Goal: Task Accomplishment & Management: Use online tool/utility

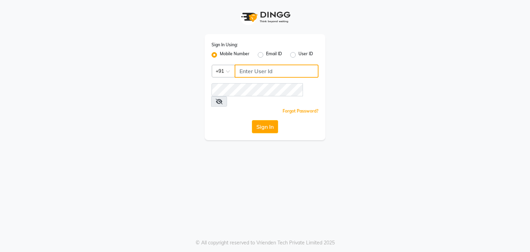
click at [256, 75] on input "Username" at bounding box center [277, 71] width 84 height 13
type input "9702410665"
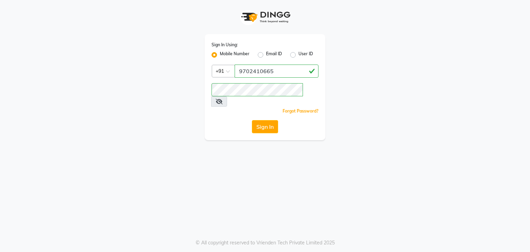
click at [223, 99] on icon at bounding box center [219, 102] width 7 height 6
click at [266, 120] on button "Sign In" at bounding box center [265, 126] width 26 height 13
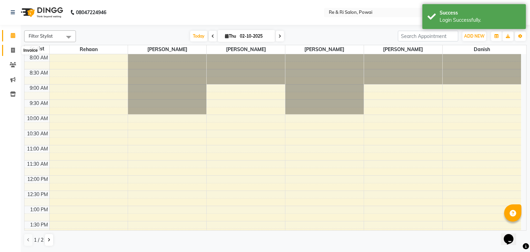
click at [9, 47] on span at bounding box center [13, 51] width 12 height 8
select select "5364"
select select "service"
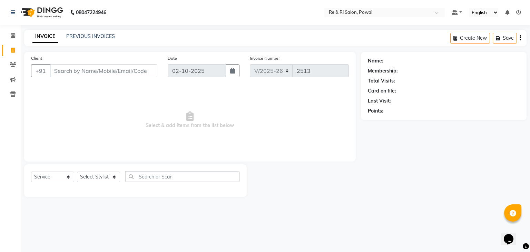
click at [64, 69] on input "Client" at bounding box center [104, 70] width 108 height 13
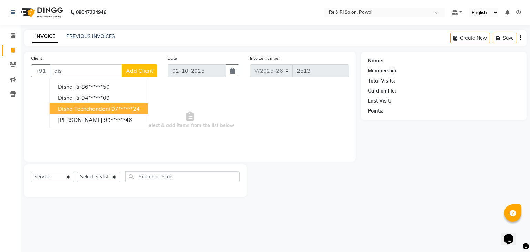
click at [80, 105] on button "disha techchandani 97******24" at bounding box center [99, 108] width 98 height 11
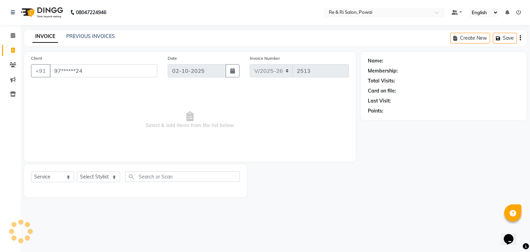
type input "97******24"
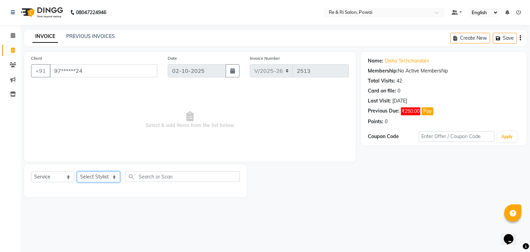
click at [116, 177] on select "Select Stylist [PERSON_NAME] Danish Poonam [PERSON_NAME] [PERSON_NAME] [PERSON_…" at bounding box center [98, 177] width 43 height 11
select select "35434"
click at [77, 172] on select "Select Stylist [PERSON_NAME] Danish Poonam [PERSON_NAME] [PERSON_NAME] [PERSON_…" at bounding box center [98, 177] width 43 height 11
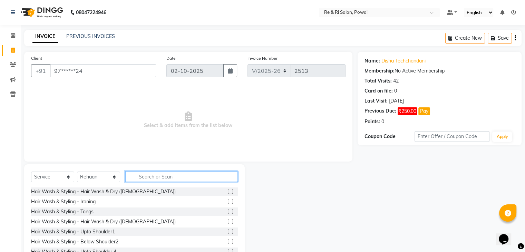
click at [143, 177] on input "text" at bounding box center [181, 176] width 113 height 11
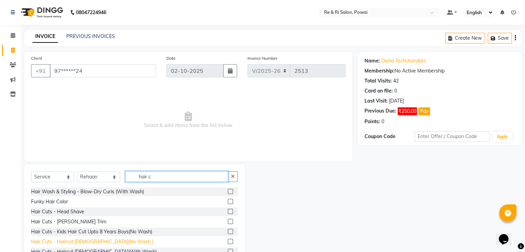
type input "hair c"
click at [81, 240] on div "Hair Cuts - Haircut [DEMOGRAPHIC_DATA](No Wash )" at bounding box center [92, 241] width 122 height 7
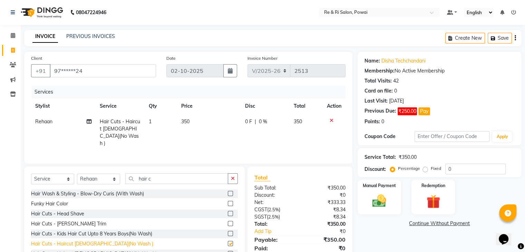
checkbox input "false"
click at [247, 120] on span "0 F" at bounding box center [248, 121] width 7 height 7
select select "35434"
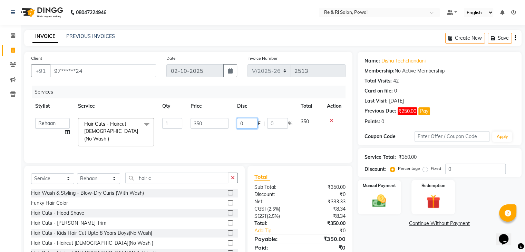
click at [251, 125] on input "0" at bounding box center [247, 123] width 21 height 11
type input "100"
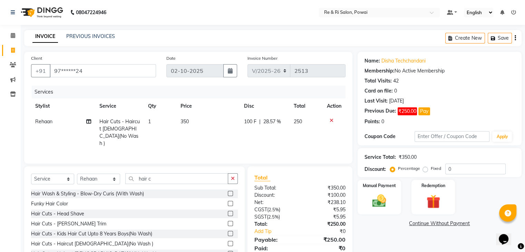
click at [236, 146] on div "Services Stylist Service Qty Price Disc Total Action Rehaan Hair Cuts - Haircut…" at bounding box center [188, 121] width 315 height 71
click at [377, 202] on img at bounding box center [379, 201] width 23 height 17
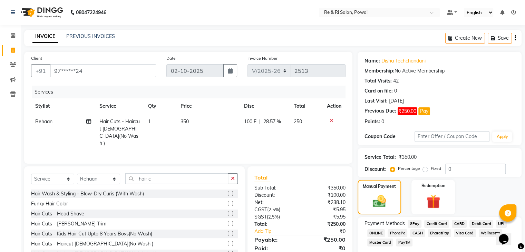
click at [418, 231] on span "CASH" at bounding box center [417, 233] width 15 height 8
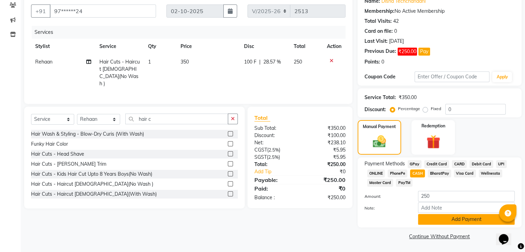
click at [454, 219] on button "Add Payment" at bounding box center [466, 219] width 97 height 11
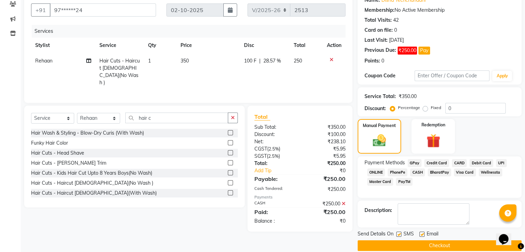
click at [400, 233] on label at bounding box center [398, 234] width 5 height 5
click at [400, 233] on input "checkbox" at bounding box center [398, 234] width 4 height 4
checkbox input "false"
click at [424, 235] on label at bounding box center [421, 234] width 5 height 5
click at [424, 235] on input "checkbox" at bounding box center [421, 234] width 4 height 4
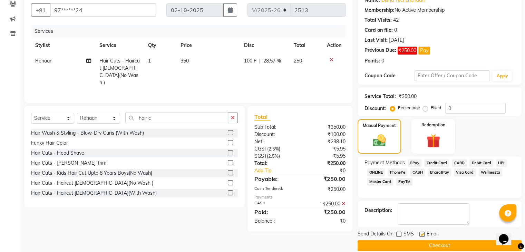
checkbox input "false"
click at [421, 245] on button "Checkout" at bounding box center [440, 245] width 164 height 11
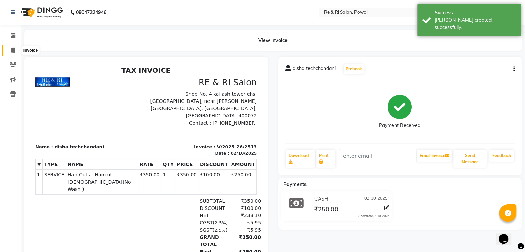
click at [13, 52] on icon at bounding box center [13, 50] width 4 height 5
select select "5364"
select select "service"
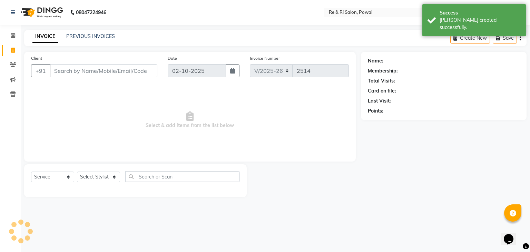
click at [73, 75] on input "Client" at bounding box center [104, 70] width 108 height 13
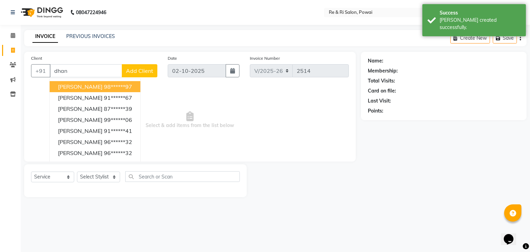
click at [80, 86] on span "[PERSON_NAME]" at bounding box center [80, 86] width 45 height 7
type input "98******97"
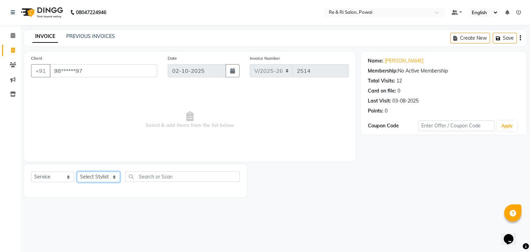
click at [114, 177] on select "Select Stylist [PERSON_NAME] Danish Poonam [PERSON_NAME] [PERSON_NAME] [PERSON_…" at bounding box center [98, 177] width 43 height 11
select select "35434"
click at [77, 172] on select "Select Stylist [PERSON_NAME] Danish Poonam [PERSON_NAME] [PERSON_NAME] [PERSON_…" at bounding box center [98, 177] width 43 height 11
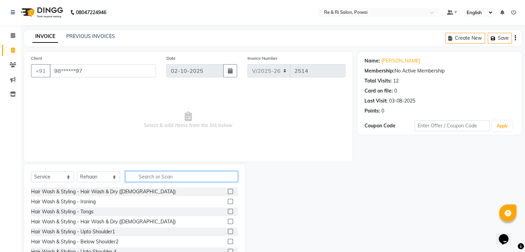
click at [150, 174] on input "text" at bounding box center [181, 176] width 113 height 11
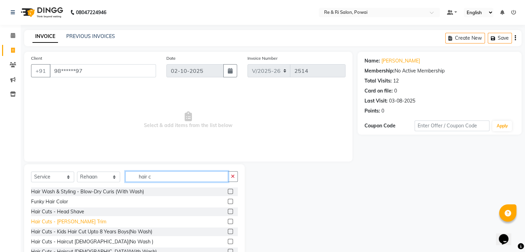
type input "hair c"
click at [73, 224] on div "Hair Cuts - [PERSON_NAME] Trim" at bounding box center [68, 221] width 75 height 7
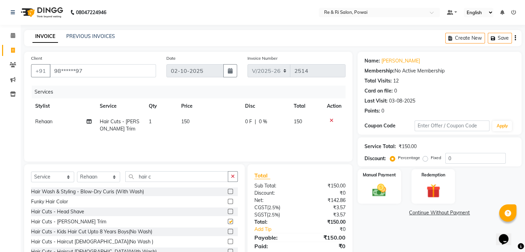
checkbox input "false"
click at [116, 178] on select "Select Stylist [PERSON_NAME] Danish Poonam [PERSON_NAME] [PERSON_NAME] [PERSON_…" at bounding box center [98, 177] width 43 height 11
select select "63988"
click at [77, 172] on select "Select Stylist [PERSON_NAME] Danish Poonam [PERSON_NAME] [PERSON_NAME] [PERSON_…" at bounding box center [98, 177] width 43 height 11
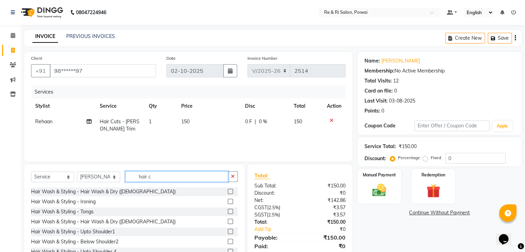
click at [153, 179] on input "hair c" at bounding box center [176, 176] width 103 height 11
type input "h"
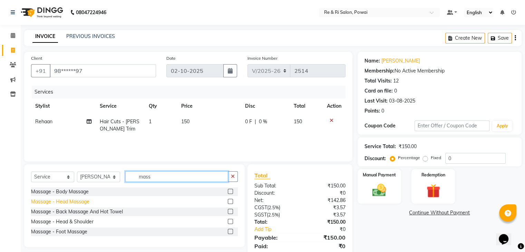
type input "mass"
click at [67, 203] on div "Massage - Head Massage" at bounding box center [60, 201] width 58 height 7
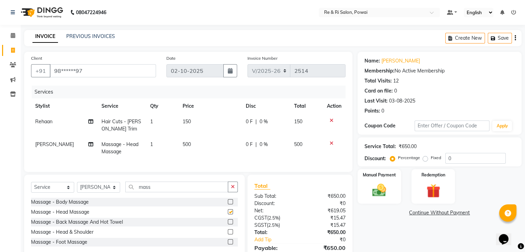
checkbox input "false"
click at [380, 188] on img at bounding box center [379, 190] width 23 height 17
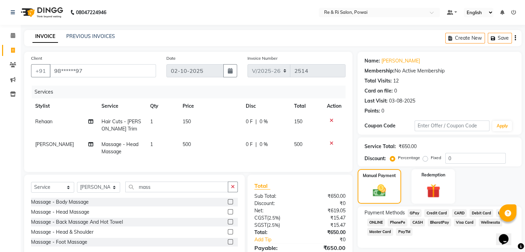
scroll to position [40, 0]
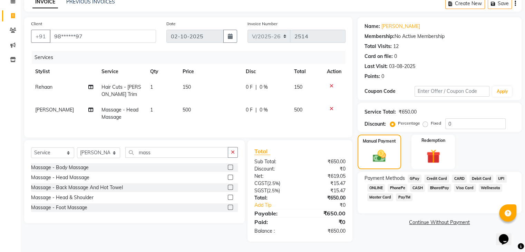
click at [415, 175] on span "GPay" at bounding box center [415, 179] width 14 height 8
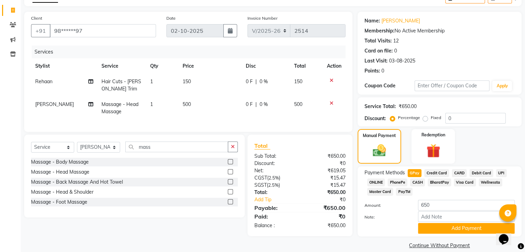
scroll to position [50, 0]
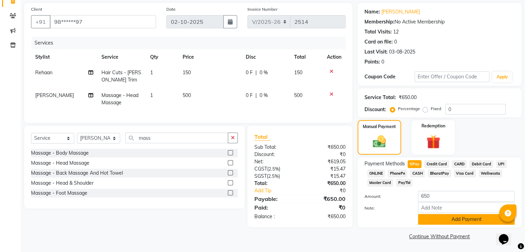
click at [451, 220] on button "Add Payment" at bounding box center [466, 219] width 97 height 11
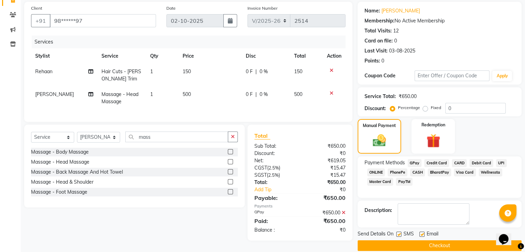
click at [423, 233] on label at bounding box center [421, 234] width 5 height 5
click at [423, 233] on input "checkbox" at bounding box center [421, 234] width 4 height 4
checkbox input "false"
click at [399, 234] on label at bounding box center [398, 234] width 5 height 5
click at [399, 234] on input "checkbox" at bounding box center [398, 234] width 4 height 4
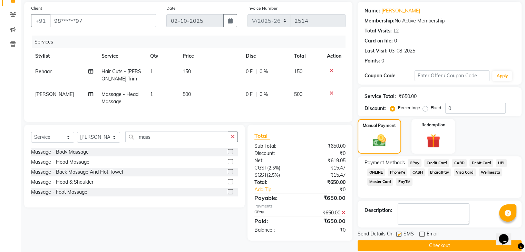
checkbox input "false"
click at [406, 244] on button "Checkout" at bounding box center [440, 245] width 164 height 11
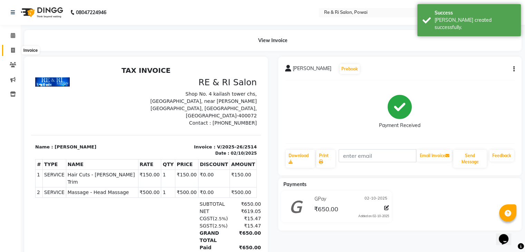
click at [11, 50] on icon at bounding box center [13, 50] width 4 height 5
select select "5364"
select select "service"
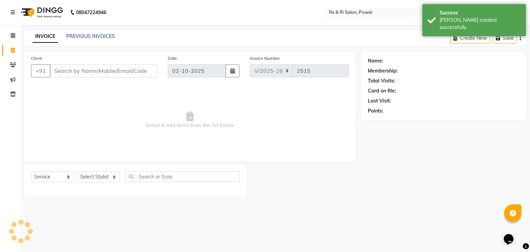
click at [79, 72] on input "Client" at bounding box center [104, 70] width 108 height 13
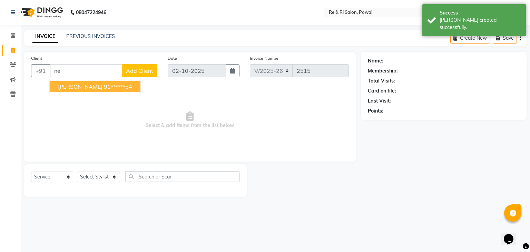
type input "n"
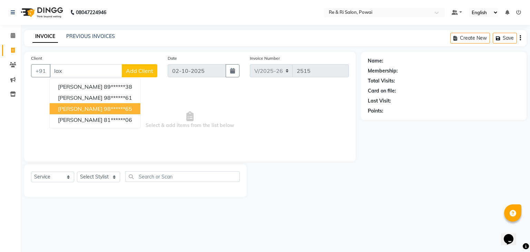
click at [86, 108] on span "[PERSON_NAME]" at bounding box center [80, 108] width 45 height 7
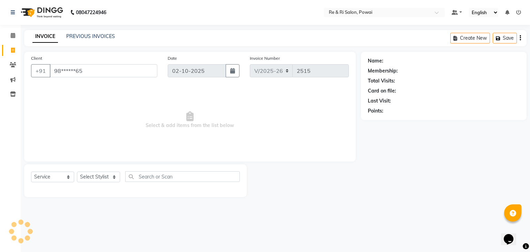
type input "98******65"
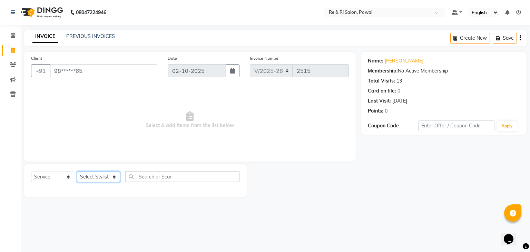
click at [112, 176] on select "Select Stylist [PERSON_NAME] Danish Poonam [PERSON_NAME] [PERSON_NAME] [PERSON_…" at bounding box center [98, 177] width 43 height 11
select select "63988"
click at [77, 172] on select "Select Stylist [PERSON_NAME] Danish Poonam [PERSON_NAME] [PERSON_NAME] [PERSON_…" at bounding box center [98, 177] width 43 height 11
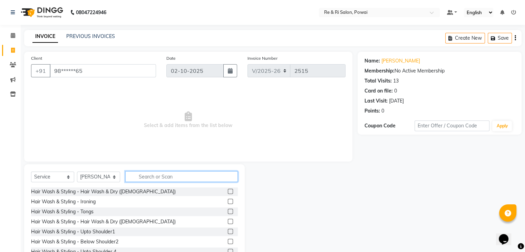
click at [142, 179] on input "text" at bounding box center [181, 176] width 113 height 11
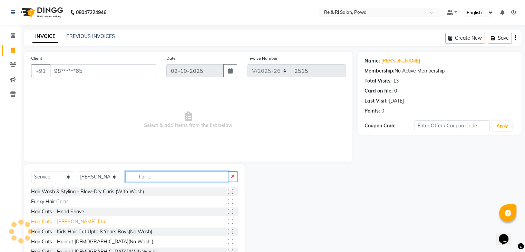
type input "hair c"
click at [52, 223] on div "Hair Cuts - [PERSON_NAME] Trim" at bounding box center [68, 221] width 75 height 7
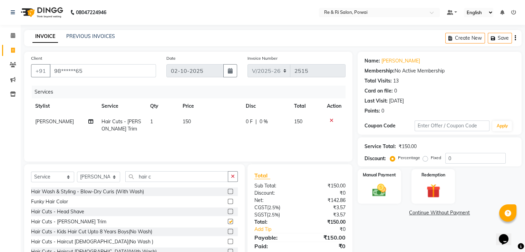
checkbox input "false"
click at [163, 176] on input "hair c" at bounding box center [176, 176] width 103 height 11
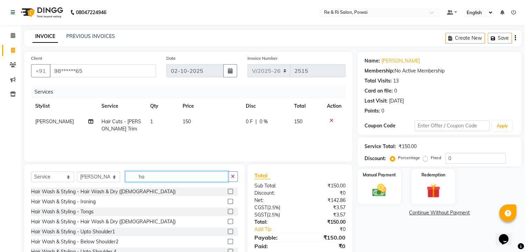
type input "h"
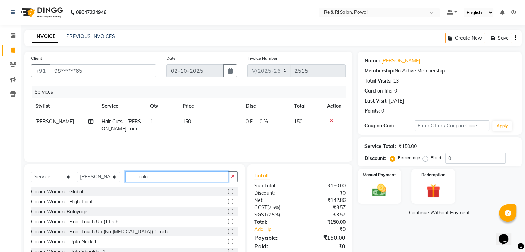
scroll to position [121, 0]
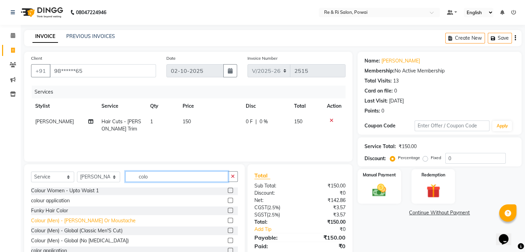
type input "colo"
click at [58, 222] on div "Colour (Men) - [PERSON_NAME] Or Moustache" at bounding box center [83, 220] width 105 height 7
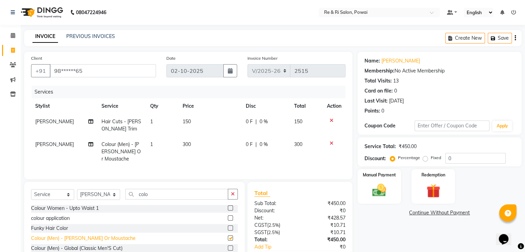
checkbox input "false"
click at [155, 191] on input "colo" at bounding box center [176, 194] width 103 height 11
type input "c"
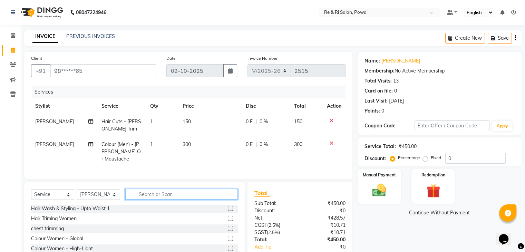
scroll to position [291, 0]
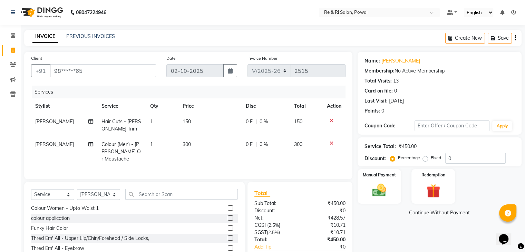
click at [194, 119] on td "150" at bounding box center [210, 125] width 63 height 23
select select "63988"
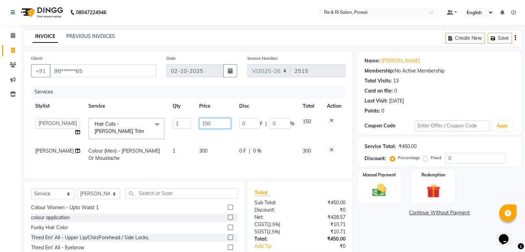
click at [209, 124] on input "150" at bounding box center [215, 123] width 32 height 11
type input "1"
type input "3"
type input "250"
click at [186, 138] on tbody "[PERSON_NAME] Danish Poonam Rehaan Reshma Salman [PERSON_NAME] Hair Cuts - [PER…" at bounding box center [188, 140] width 315 height 52
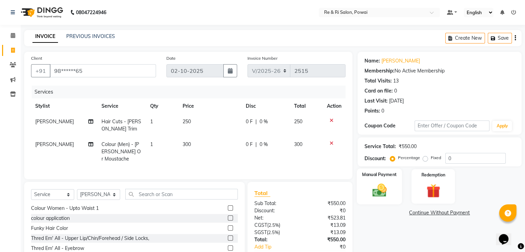
click at [379, 195] on img at bounding box center [379, 190] width 23 height 17
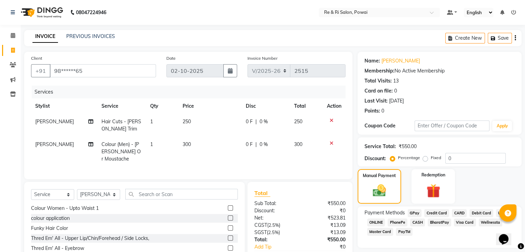
click at [418, 222] on span "CASH" at bounding box center [417, 223] width 15 height 8
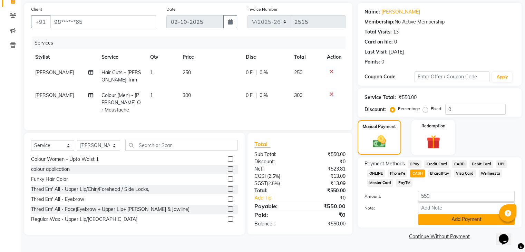
click at [452, 214] on button "Add Payment" at bounding box center [466, 219] width 97 height 11
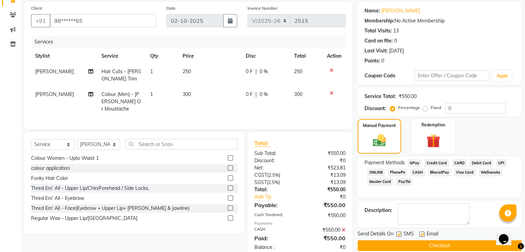
click at [422, 232] on label at bounding box center [421, 234] width 5 height 5
click at [422, 232] on input "checkbox" at bounding box center [421, 234] width 4 height 4
checkbox input "false"
click at [396, 232] on label at bounding box center [398, 234] width 5 height 5
click at [396, 232] on input "checkbox" at bounding box center [398, 234] width 4 height 4
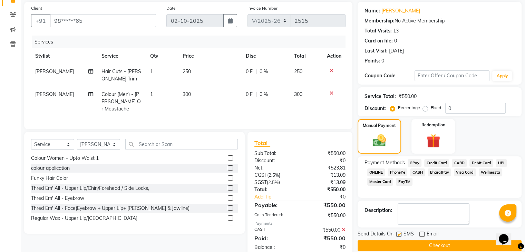
checkbox input "false"
click at [408, 248] on button "Checkout" at bounding box center [440, 245] width 164 height 11
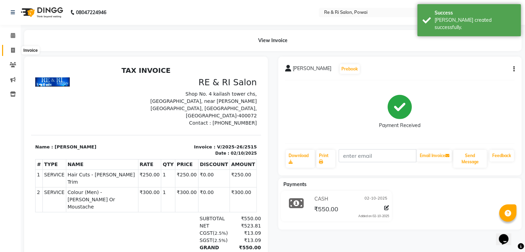
click at [14, 47] on span at bounding box center [13, 51] width 12 height 8
select select "service"
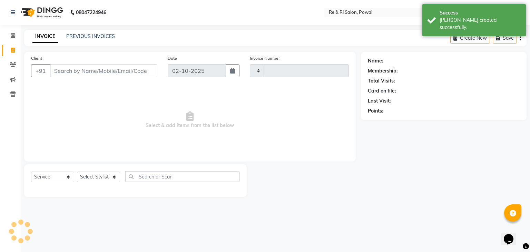
type input "2516"
select select "5364"
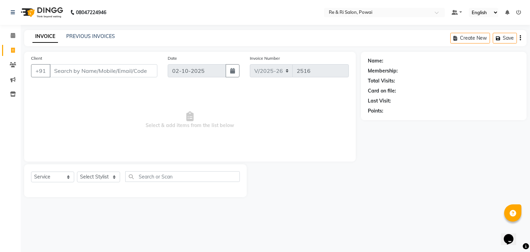
click at [63, 70] on input "Client" at bounding box center [104, 70] width 108 height 13
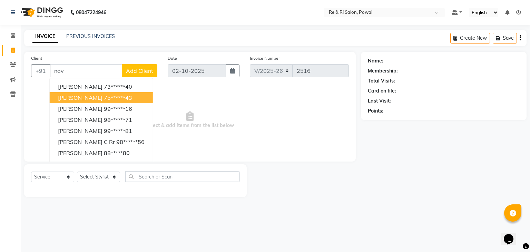
click at [84, 101] on span "[PERSON_NAME]" at bounding box center [80, 97] width 45 height 7
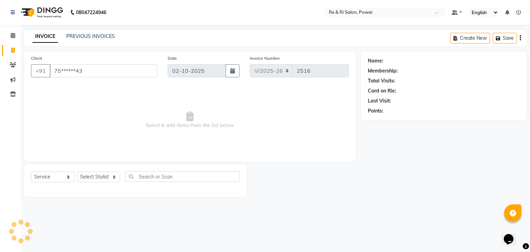
type input "75******43"
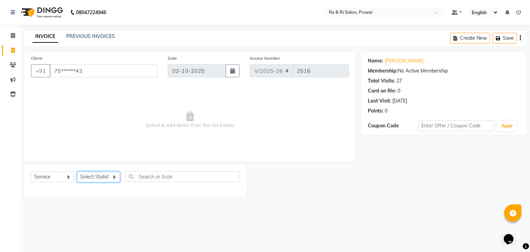
click at [117, 177] on select "Select Stylist [PERSON_NAME] Danish Poonam [PERSON_NAME] [PERSON_NAME] [PERSON_…" at bounding box center [98, 177] width 43 height 11
select select "63988"
click at [77, 172] on select "Select Stylist [PERSON_NAME] Danish Poonam [PERSON_NAME] [PERSON_NAME] [PERSON_…" at bounding box center [98, 177] width 43 height 11
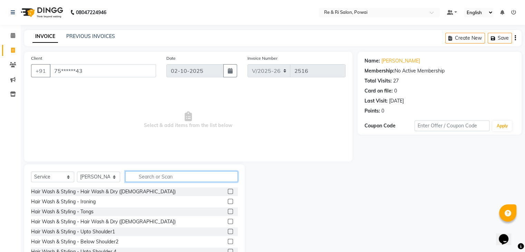
click at [144, 176] on input "text" at bounding box center [181, 176] width 113 height 11
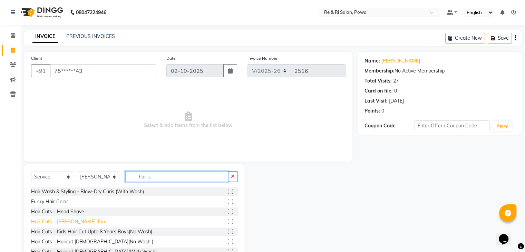
type input "hair c"
click at [73, 220] on div "Hair Cuts - [PERSON_NAME] Trim" at bounding box center [68, 221] width 75 height 7
checkbox input "false"
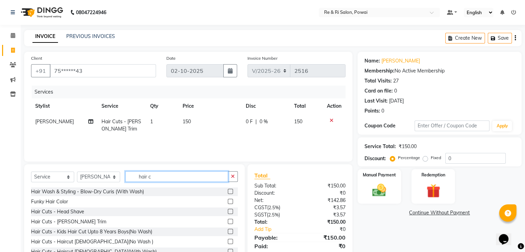
click at [161, 180] on input "hair c" at bounding box center [176, 176] width 103 height 11
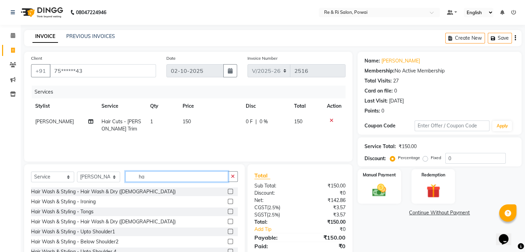
type input "h"
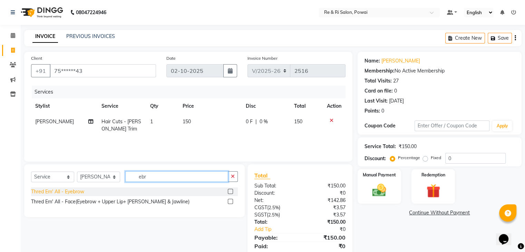
type input "ebr"
click at [58, 192] on div "Thred Em' All - Eyebrow" at bounding box center [57, 191] width 53 height 7
checkbox input "false"
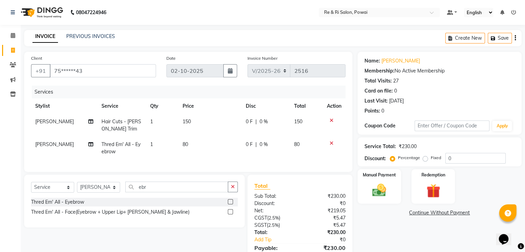
click at [248, 144] on span "0 F" at bounding box center [249, 144] width 7 height 7
select select "63988"
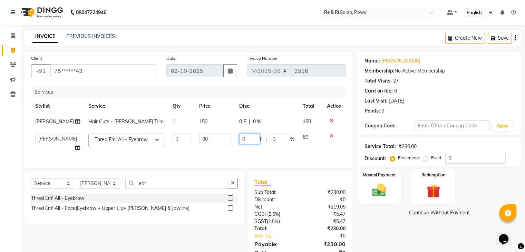
click at [249, 144] on input "0" at bounding box center [249, 139] width 21 height 11
type input "20"
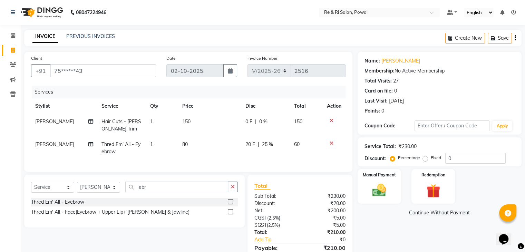
click at [242, 147] on td "20 F | 25 %" at bounding box center [265, 148] width 49 height 23
select select "63988"
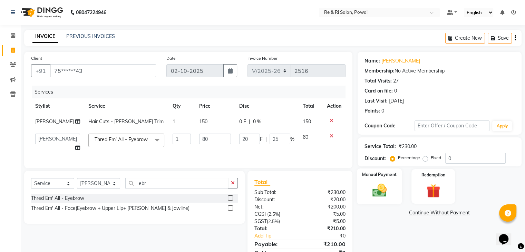
click at [379, 186] on img at bounding box center [379, 190] width 23 height 17
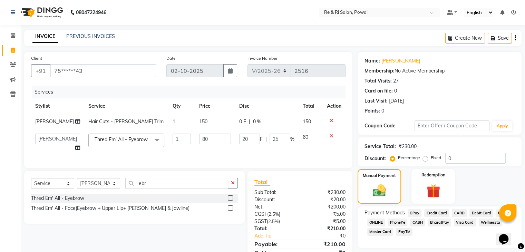
click at [415, 212] on span "GPay" at bounding box center [415, 213] width 14 height 8
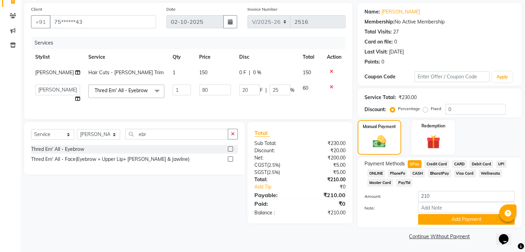
click at [447, 226] on div "Payment Methods GPay Credit Card CARD Debit Card UPI ONLINE PhonePe CASH Bharat…" at bounding box center [440, 192] width 164 height 70
click at [443, 222] on button "Add Payment" at bounding box center [466, 219] width 97 height 11
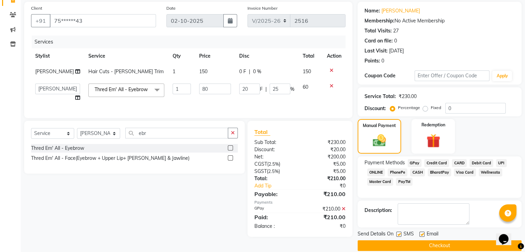
click at [399, 232] on label at bounding box center [398, 234] width 5 height 5
click at [399, 232] on input "checkbox" at bounding box center [398, 234] width 4 height 4
checkbox input "false"
click at [422, 232] on label at bounding box center [421, 234] width 5 height 5
click at [422, 232] on input "checkbox" at bounding box center [421, 234] width 4 height 4
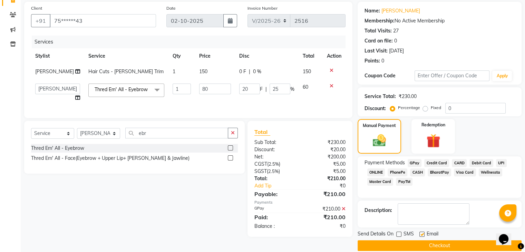
checkbox input "false"
click at [422, 243] on button "Checkout" at bounding box center [440, 245] width 164 height 11
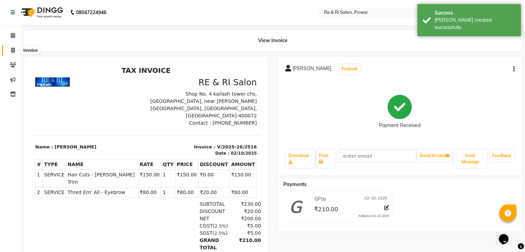
click at [15, 51] on icon at bounding box center [13, 50] width 4 height 5
select select "service"
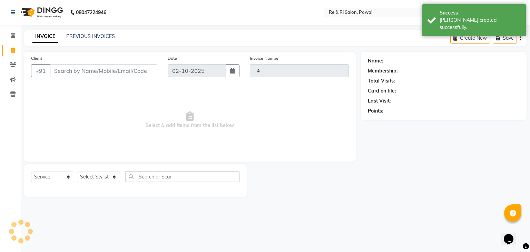
type input "2517"
select select "5364"
click at [74, 75] on input "Client" at bounding box center [104, 70] width 108 height 13
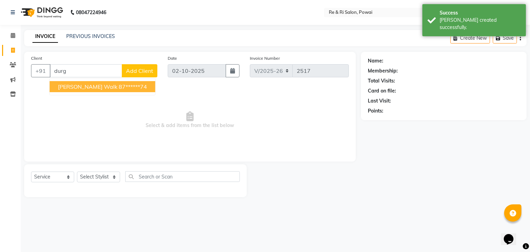
click at [77, 87] on span "[PERSON_NAME] walk" at bounding box center [87, 86] width 59 height 7
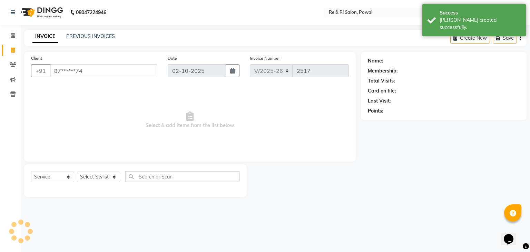
type input "87******74"
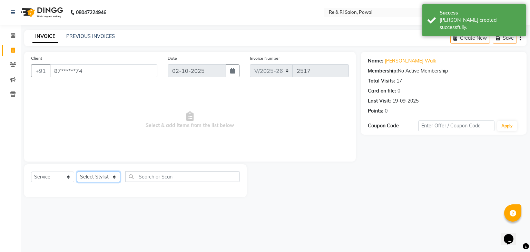
click at [116, 179] on select "Select Stylist [PERSON_NAME] Danish Poonam [PERSON_NAME] [PERSON_NAME] [PERSON_…" at bounding box center [98, 177] width 43 height 11
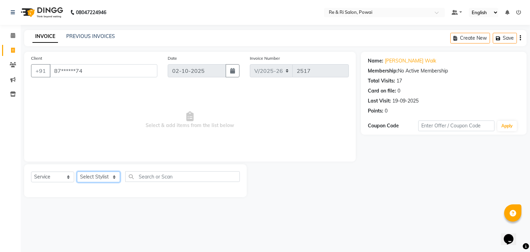
select select "36183"
click at [77, 172] on select "Select Stylist [PERSON_NAME] Danish Poonam [PERSON_NAME] [PERSON_NAME] [PERSON_…" at bounding box center [98, 177] width 43 height 11
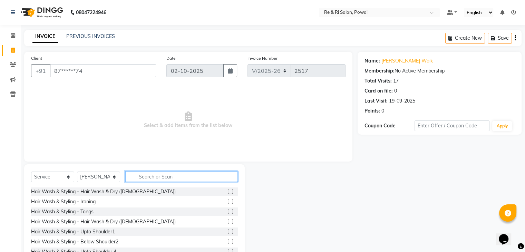
click at [150, 176] on input "text" at bounding box center [181, 176] width 113 height 11
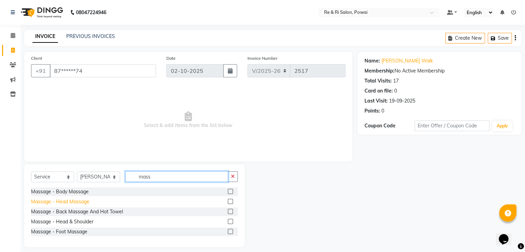
type input "mass"
click at [70, 202] on div "Massage - Head Massage" at bounding box center [60, 201] width 58 height 7
checkbox input "false"
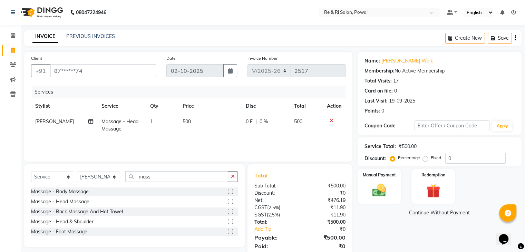
click at [247, 119] on span "0 F" at bounding box center [249, 121] width 7 height 7
select select "36183"
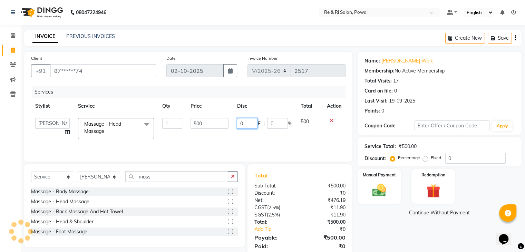
click at [247, 119] on input "0" at bounding box center [247, 123] width 21 height 11
type input "100"
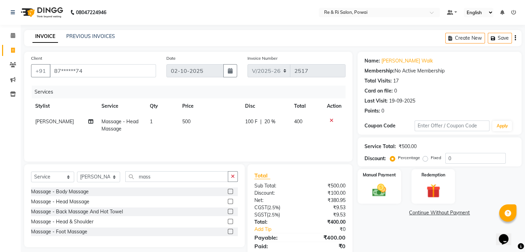
click at [234, 125] on tr "[PERSON_NAME] - Head Massage 1 500 100 F | 20 % 400" at bounding box center [188, 125] width 315 height 23
click at [162, 174] on input "mass" at bounding box center [176, 176] width 103 height 11
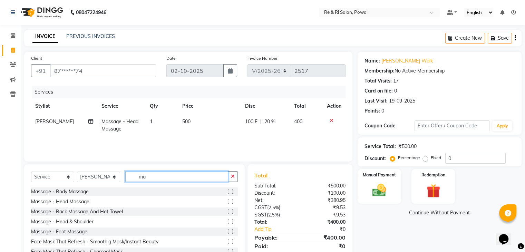
type input "m"
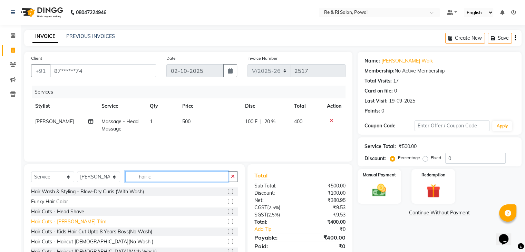
type input "hair c"
click at [67, 225] on div "Hair Cuts - [PERSON_NAME] Trim" at bounding box center [68, 221] width 75 height 7
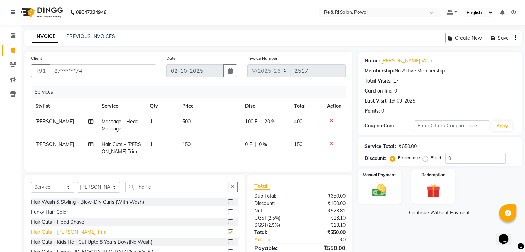
checkbox input "false"
click at [42, 147] on span "[PERSON_NAME]" at bounding box center [54, 144] width 39 height 6
select select "36183"
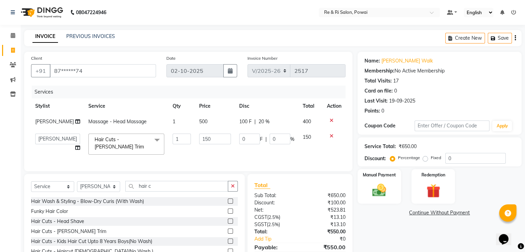
click at [42, 147] on td "[PERSON_NAME] Danish Poonam [PERSON_NAME] [PERSON_NAME] [PERSON_NAME]" at bounding box center [57, 143] width 53 height 29
click at [47, 141] on select "[PERSON_NAME] Danish Poonam [PERSON_NAME] [PERSON_NAME] [PERSON_NAME]" at bounding box center [57, 139] width 45 height 11
select select "63988"
click at [214, 139] on input "150" at bounding box center [215, 139] width 32 height 11
type input "1"
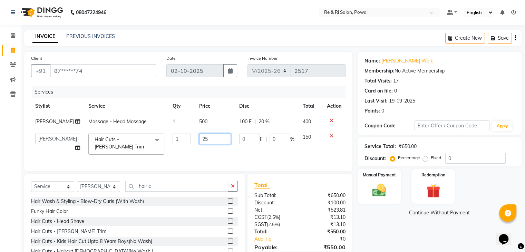
type input "250"
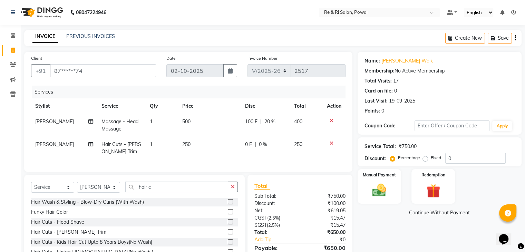
click at [203, 154] on td "250" at bounding box center [209, 148] width 63 height 23
select select "63988"
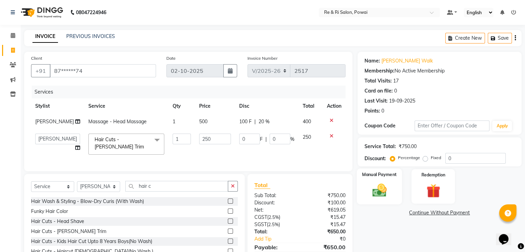
click at [380, 190] on img at bounding box center [379, 190] width 23 height 17
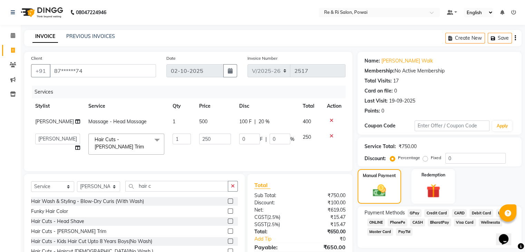
scroll to position [37, 0]
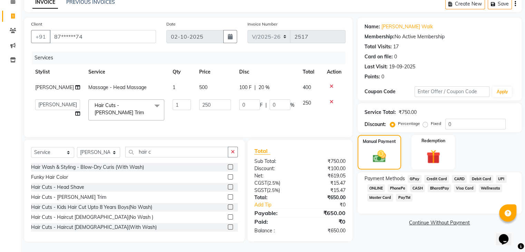
click at [412, 177] on span "GPay" at bounding box center [415, 179] width 14 height 8
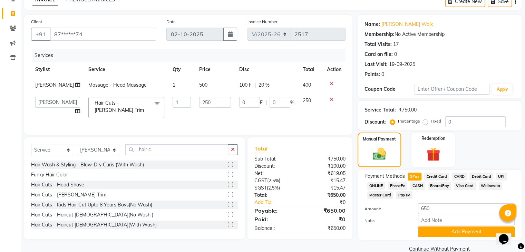
scroll to position [50, 0]
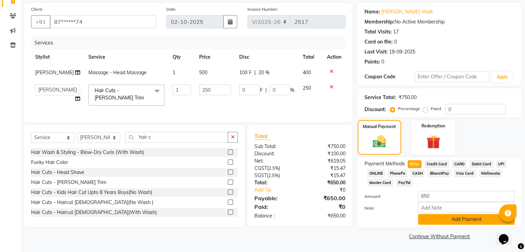
click at [454, 221] on button "Add Payment" at bounding box center [466, 219] width 97 height 11
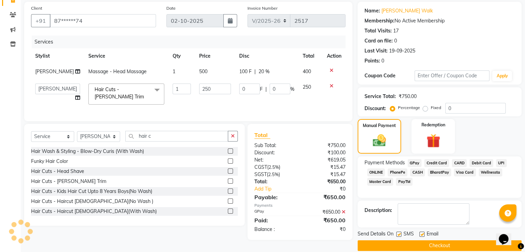
click at [421, 231] on div "Email" at bounding box center [431, 234] width 25 height 9
click at [398, 233] on label at bounding box center [398, 234] width 5 height 5
click at [398, 233] on input "checkbox" at bounding box center [398, 234] width 4 height 4
checkbox input "false"
click at [421, 233] on label at bounding box center [421, 234] width 5 height 5
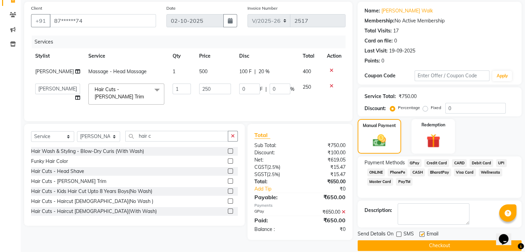
click at [421, 233] on input "checkbox" at bounding box center [421, 234] width 4 height 4
checkbox input "false"
click at [421, 245] on button "Checkout" at bounding box center [440, 245] width 164 height 11
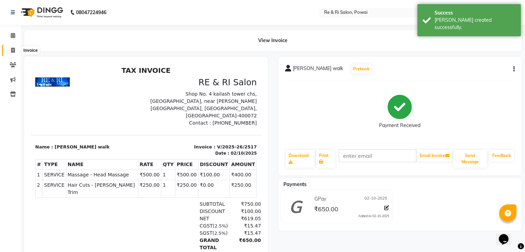
click at [17, 48] on span at bounding box center [13, 51] width 12 height 8
select select "5364"
select select "service"
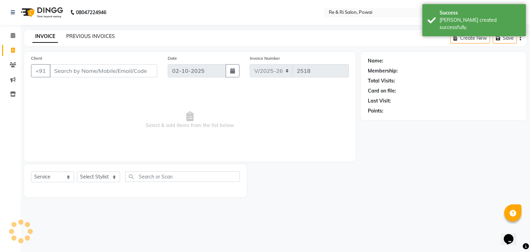
click at [96, 35] on link "PREVIOUS INVOICES" at bounding box center [90, 36] width 49 height 6
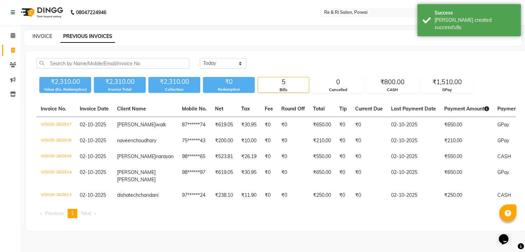
click at [41, 35] on link "INVOICE" at bounding box center [42, 36] width 20 height 6
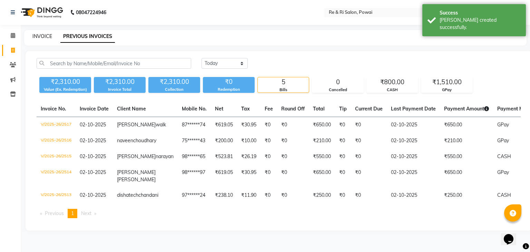
select select "5364"
select select "service"
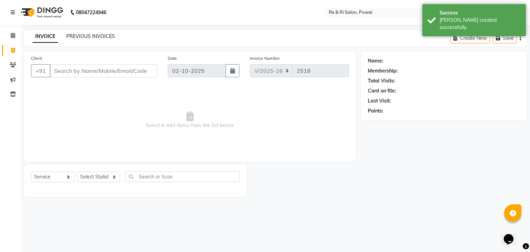
click at [75, 37] on link "PREVIOUS INVOICES" at bounding box center [90, 36] width 49 height 6
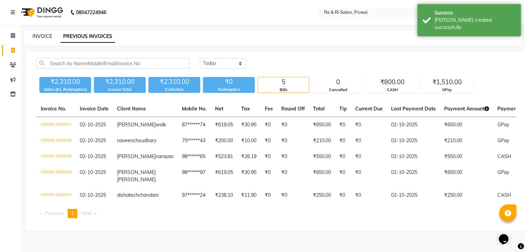
click at [36, 38] on link "INVOICE" at bounding box center [42, 36] width 20 height 6
select select "service"
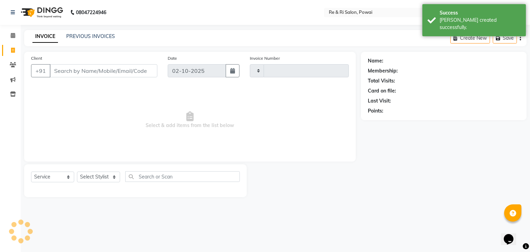
type input "2518"
select select "5364"
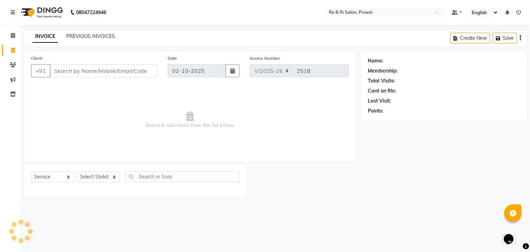
click at [67, 75] on input "Client" at bounding box center [104, 70] width 108 height 13
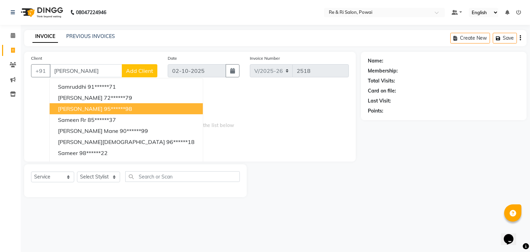
click at [93, 109] on button "[PERSON_NAME] 95******98" at bounding box center [126, 108] width 153 height 11
type input "95******98"
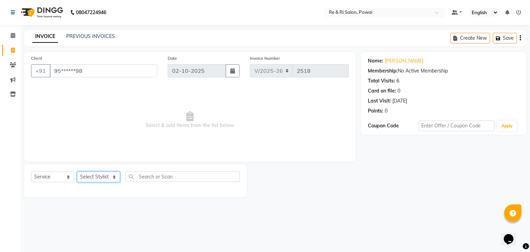
click at [115, 175] on select "Select Stylist [PERSON_NAME] Danish Poonam [PERSON_NAME] [PERSON_NAME] [PERSON_…" at bounding box center [98, 177] width 43 height 11
select select "35434"
click at [77, 172] on select "Select Stylist [PERSON_NAME] Danish Poonam [PERSON_NAME] [PERSON_NAME] [PERSON_…" at bounding box center [98, 177] width 43 height 11
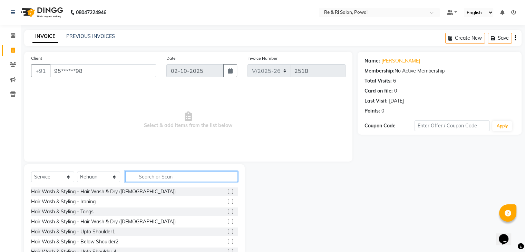
click at [149, 180] on input "text" at bounding box center [181, 176] width 113 height 11
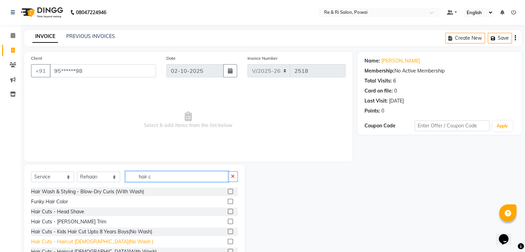
type input "hair c"
click at [98, 242] on div "Hair Cuts - Haircut [DEMOGRAPHIC_DATA](No Wash )" at bounding box center [92, 241] width 122 height 7
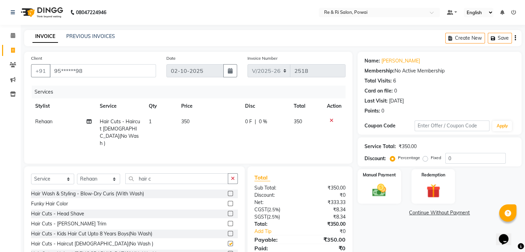
checkbox input "false"
click at [248, 121] on span "0 F" at bounding box center [248, 121] width 7 height 7
select select "35434"
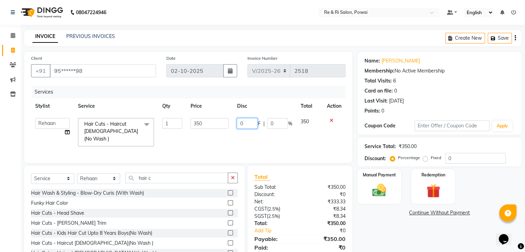
click at [249, 122] on input "0" at bounding box center [247, 123] width 21 height 11
type input "100"
click at [245, 136] on td "100 F | 0 %" at bounding box center [265, 132] width 64 height 37
select select "35434"
click at [380, 195] on img at bounding box center [379, 190] width 23 height 17
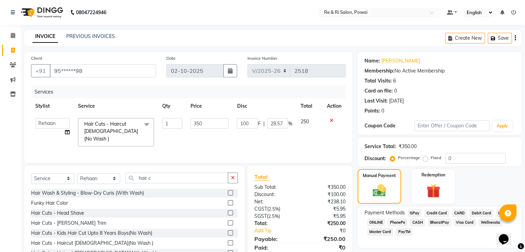
click at [415, 212] on span "GPay" at bounding box center [415, 213] width 14 height 8
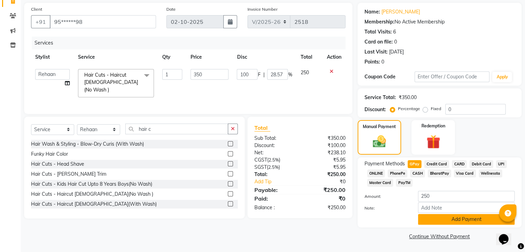
click at [467, 219] on button "Add Payment" at bounding box center [466, 219] width 97 height 11
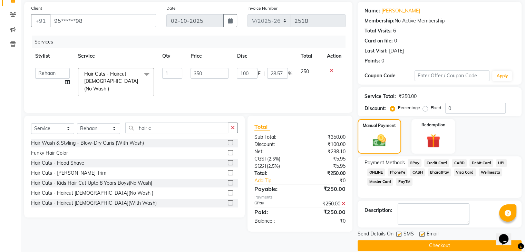
click at [421, 232] on label at bounding box center [421, 234] width 5 height 5
click at [421, 232] on input "checkbox" at bounding box center [421, 234] width 4 height 4
checkbox input "false"
click at [399, 233] on label at bounding box center [398, 234] width 5 height 5
click at [399, 233] on input "checkbox" at bounding box center [398, 234] width 4 height 4
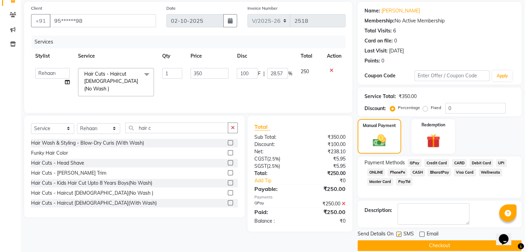
checkbox input "false"
click at [408, 241] on button "Checkout" at bounding box center [440, 245] width 164 height 11
